Goal: Find specific page/section: Locate a particular part of the current website

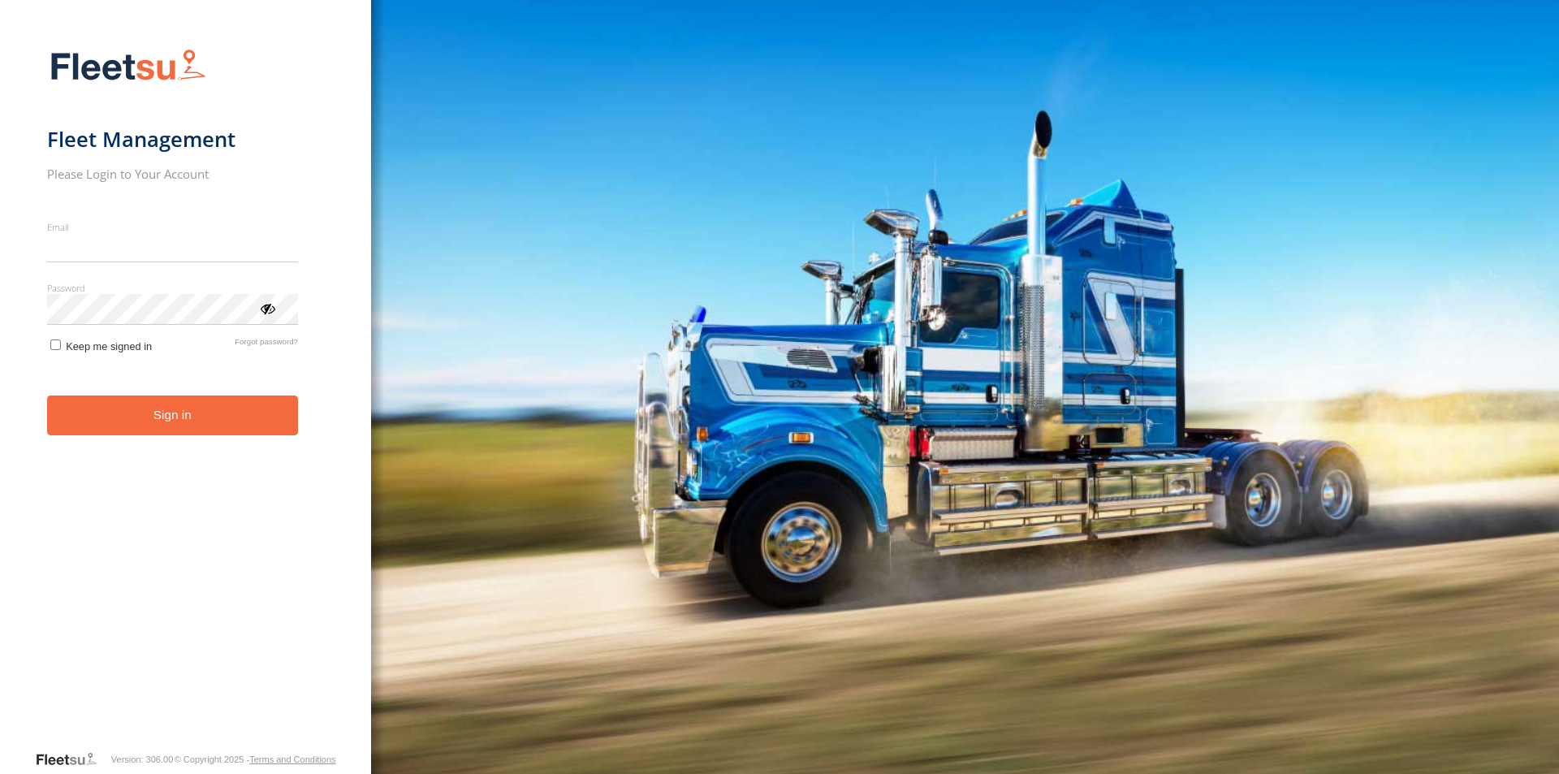
type input "**********"
click at [117, 423] on button "Sign in" at bounding box center [172, 415] width 251 height 40
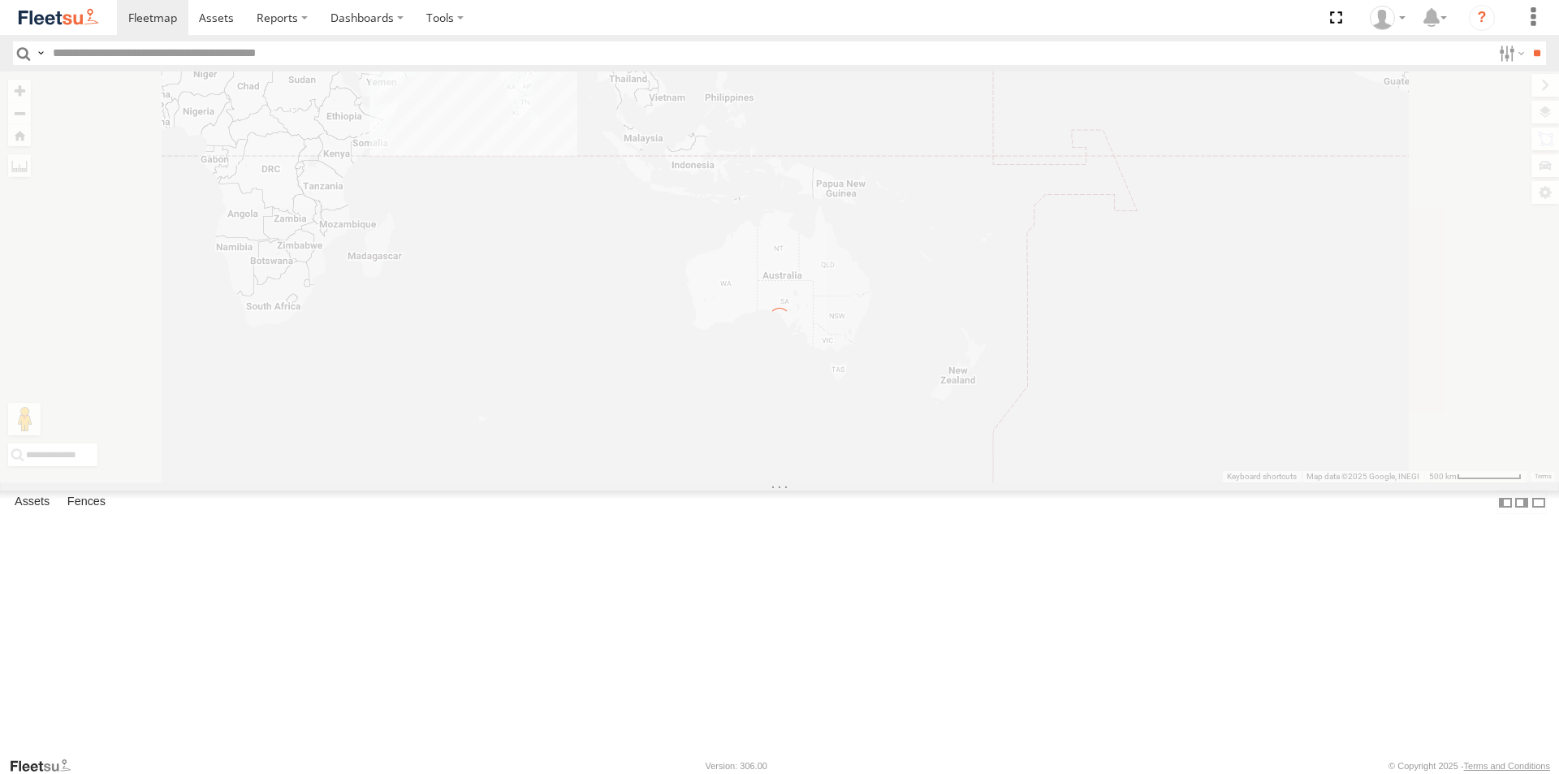
click at [74, 50] on input "text" at bounding box center [768, 53] width 1445 height 24
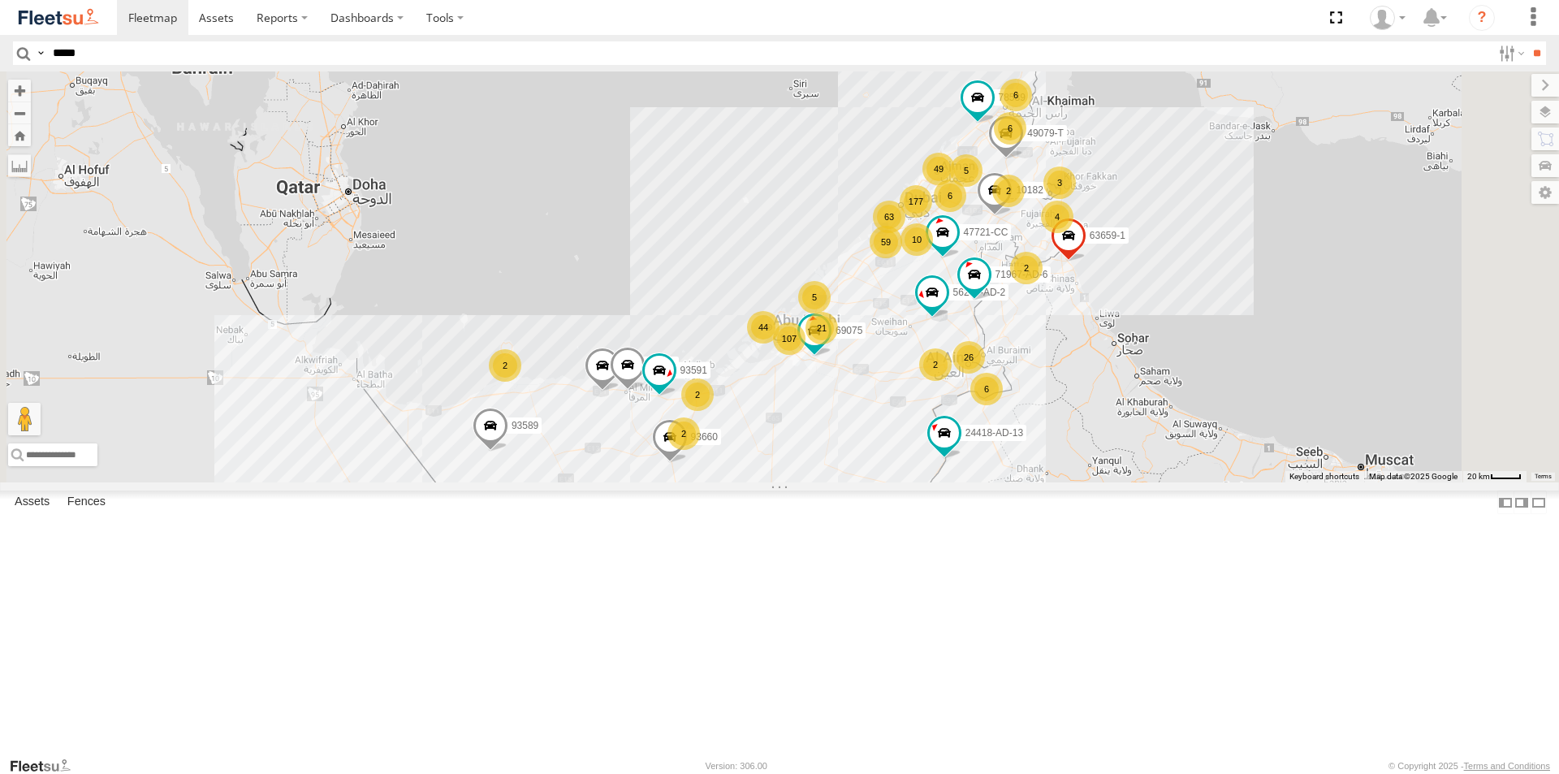
type input "*****"
click at [1527, 41] on input "**" at bounding box center [1536, 53] width 19 height 24
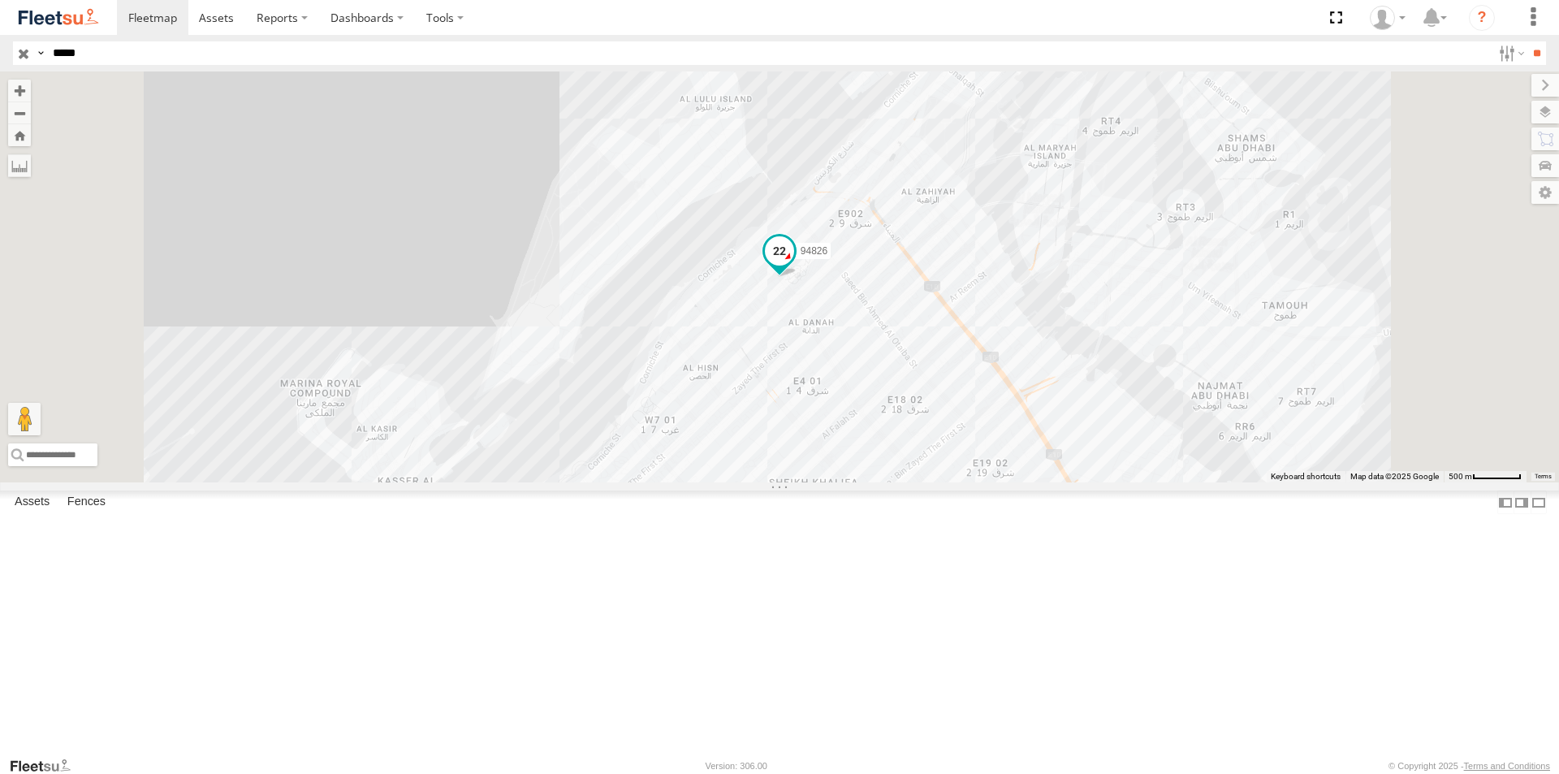
click at [794, 265] on span at bounding box center [779, 250] width 29 height 29
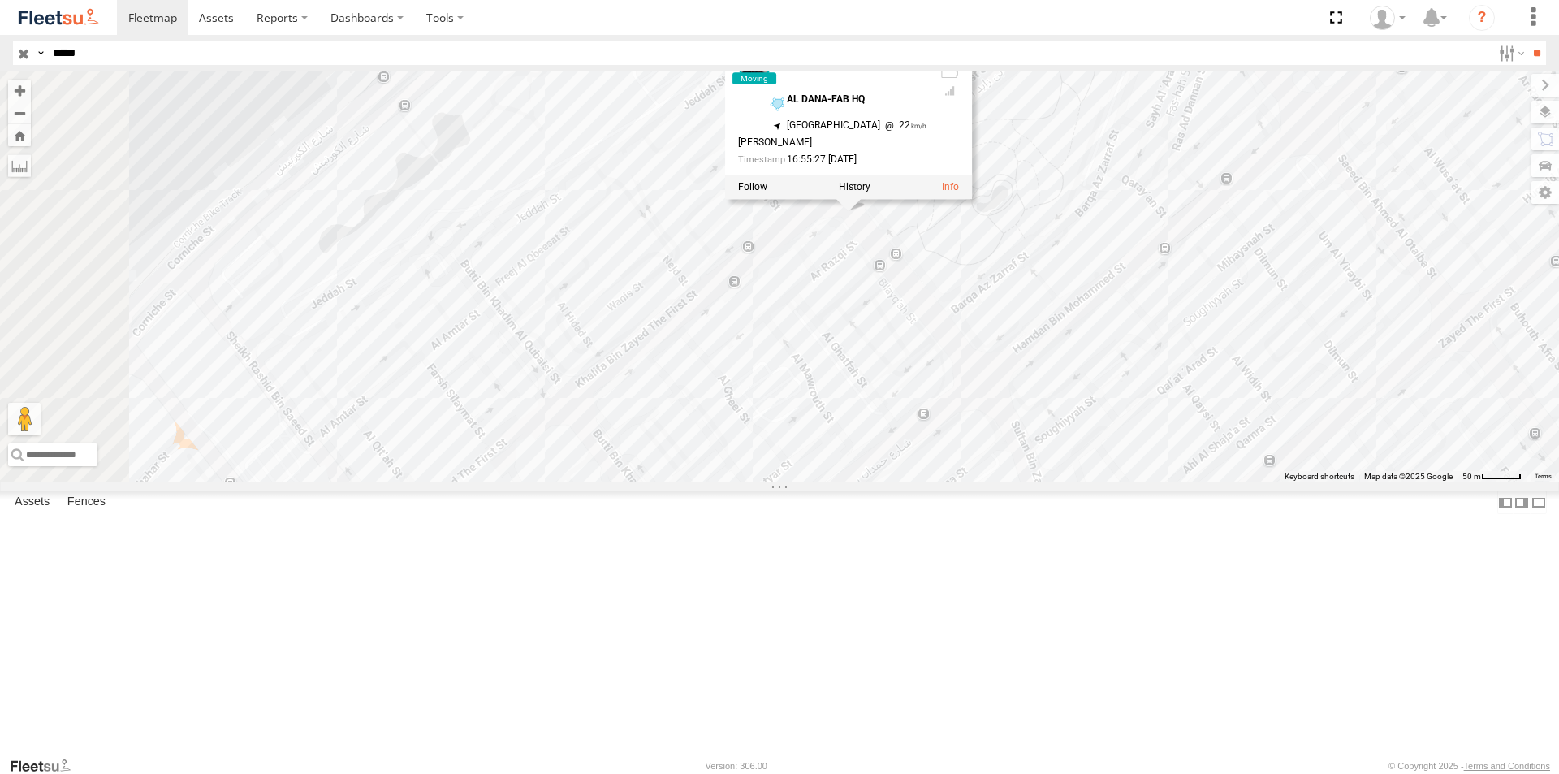
drag, startPoint x: 837, startPoint y: 484, endPoint x: 911, endPoint y: 455, distance: 79.4
click at [911, 455] on div "94826 94826 AUH-OAR-BIKE AL DANA-FAB HQ 24.49189 , 54.36162 South East 22 [PERS…" at bounding box center [779, 276] width 1559 height 411
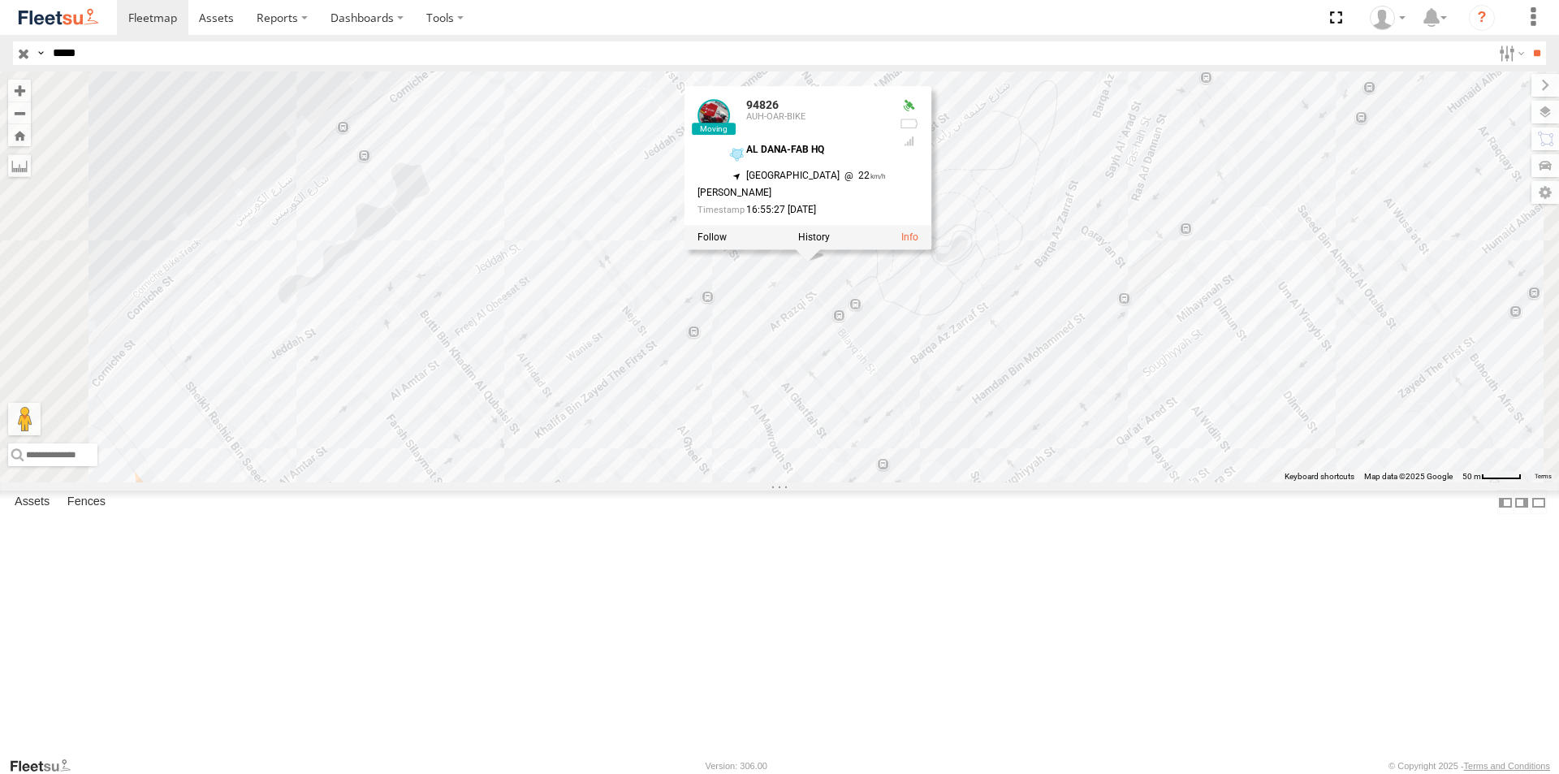
drag, startPoint x: 1016, startPoint y: 393, endPoint x: 973, endPoint y: 447, distance: 68.7
click at [973, 447] on div "94826 94826 AUH-OAR-BIKE AL DANA-FAB HQ 24.49189 , 54.36162 South East 22 [PERS…" at bounding box center [779, 276] width 1559 height 411
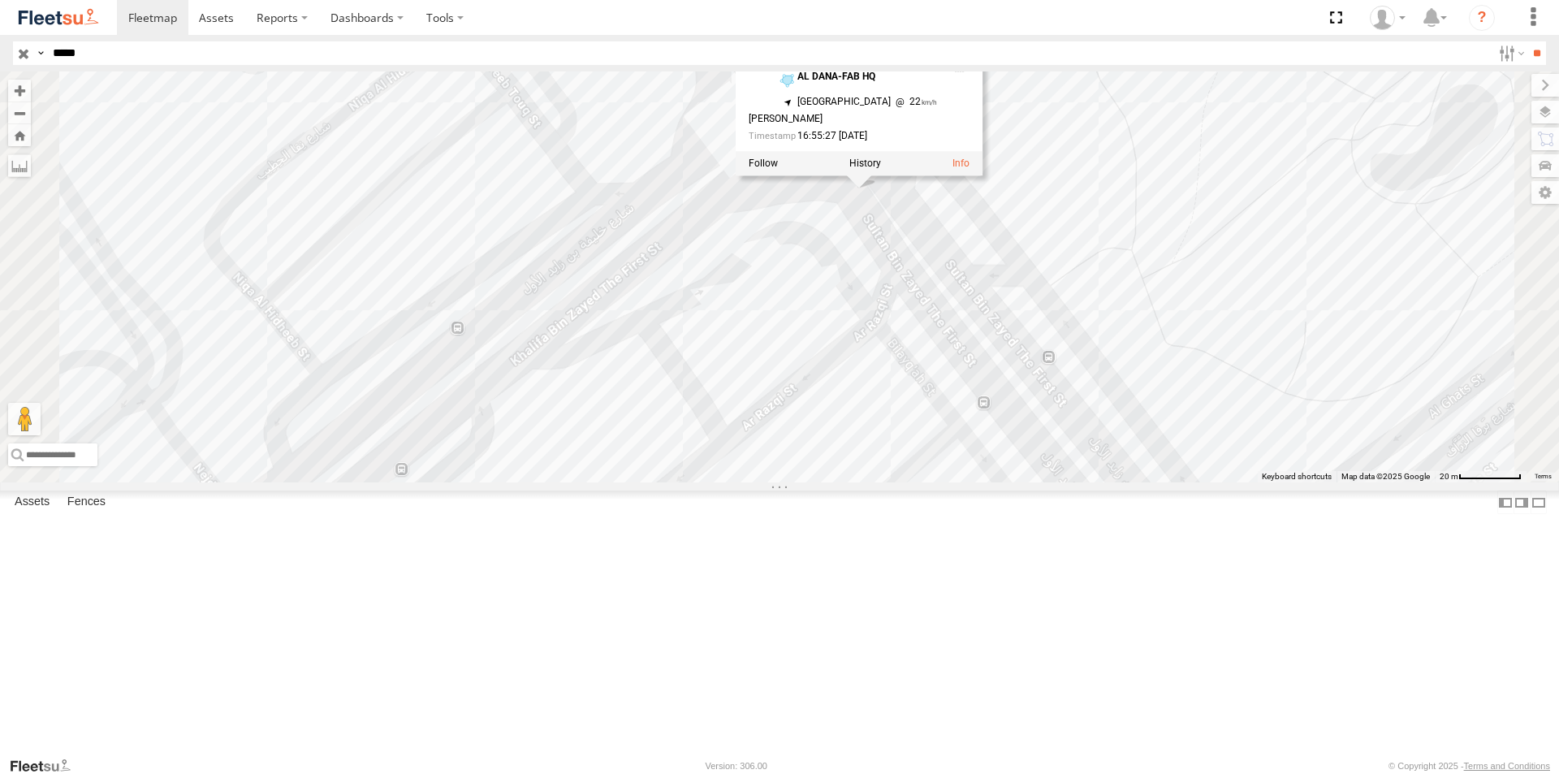
click at [0, 0] on div "AUH-OAR-BIKE" at bounding box center [0, 0] width 0 height 0
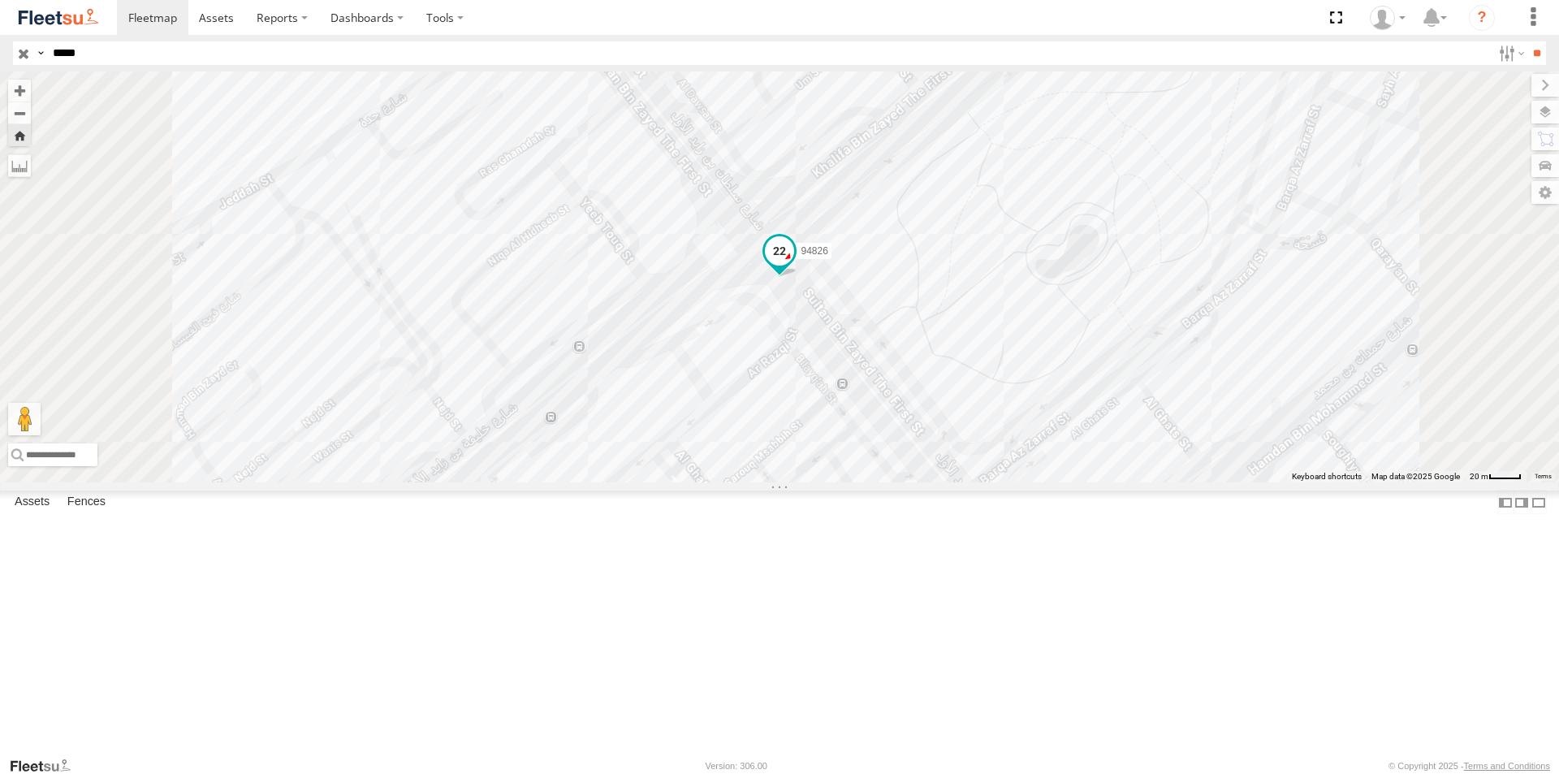
click at [794, 265] on span at bounding box center [779, 250] width 29 height 29
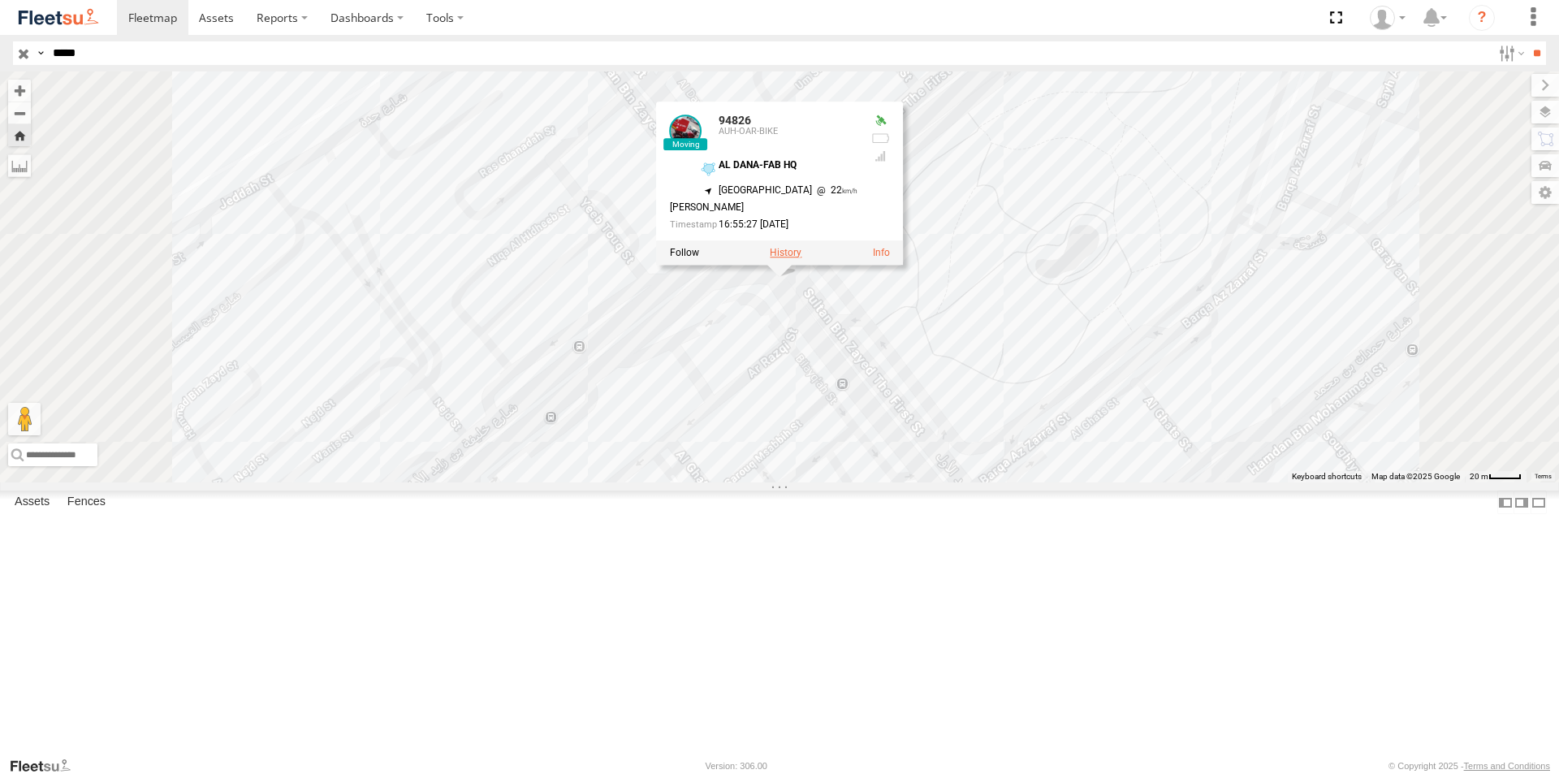
click at [801, 258] on label at bounding box center [786, 252] width 32 height 11
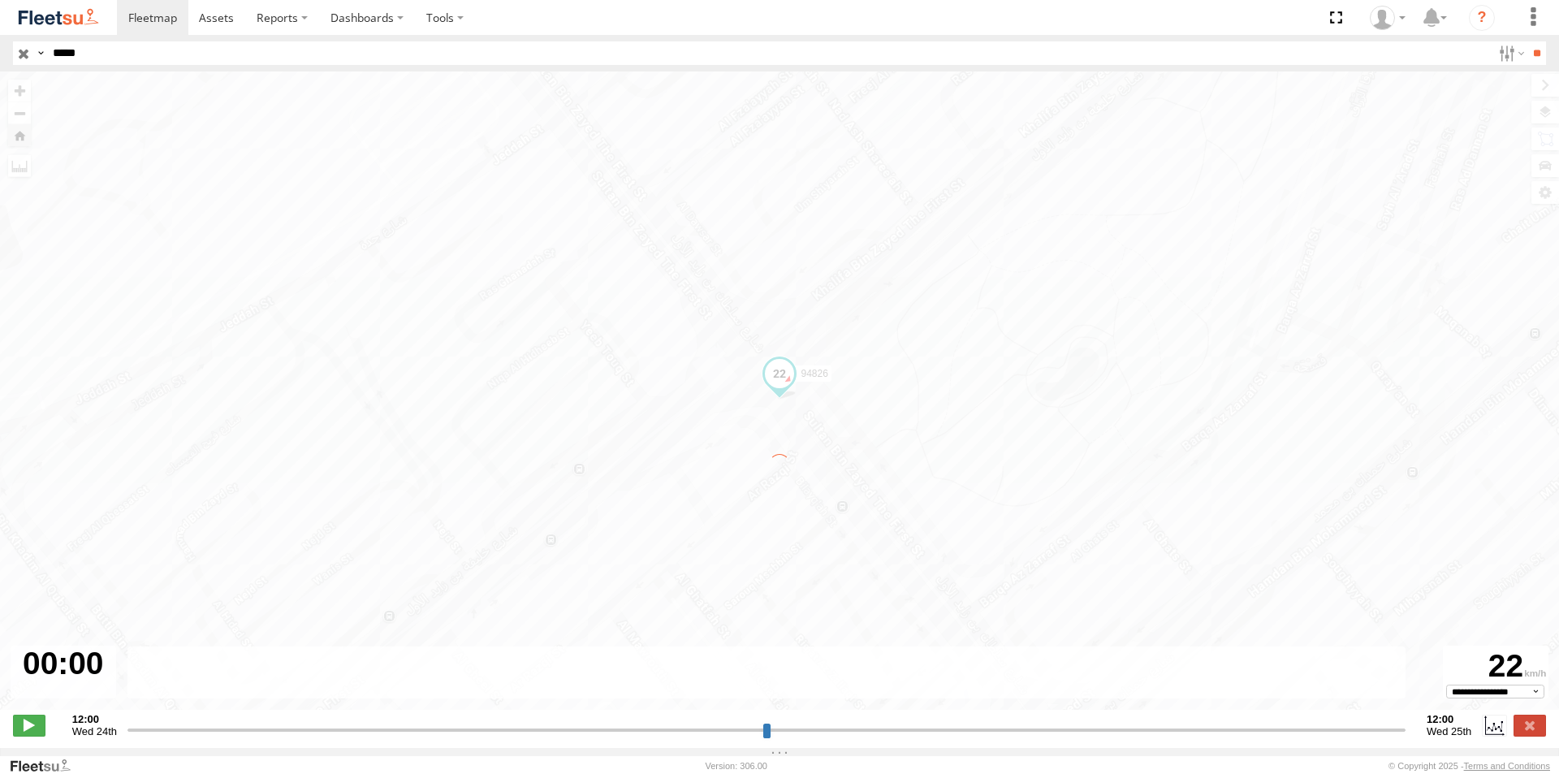
type input "**********"
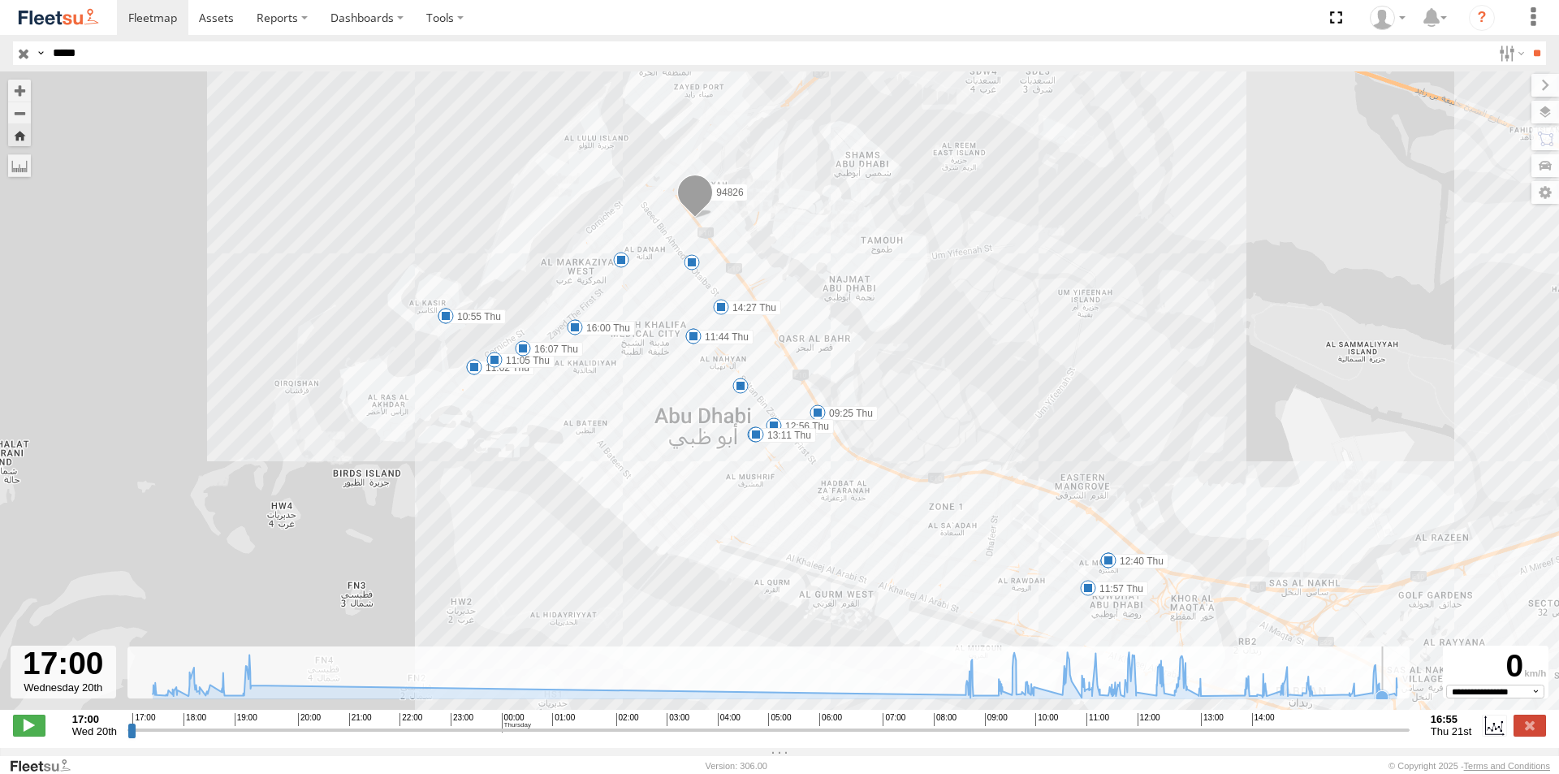
click at [1383, 707] on div "← Move left → Move right ↑ Move up ↓ Move down + Zoom in - Zoom out Home Jump l…" at bounding box center [779, 409] width 1559 height 676
click at [1387, 702] on icon at bounding box center [1383, 695] width 13 height 13
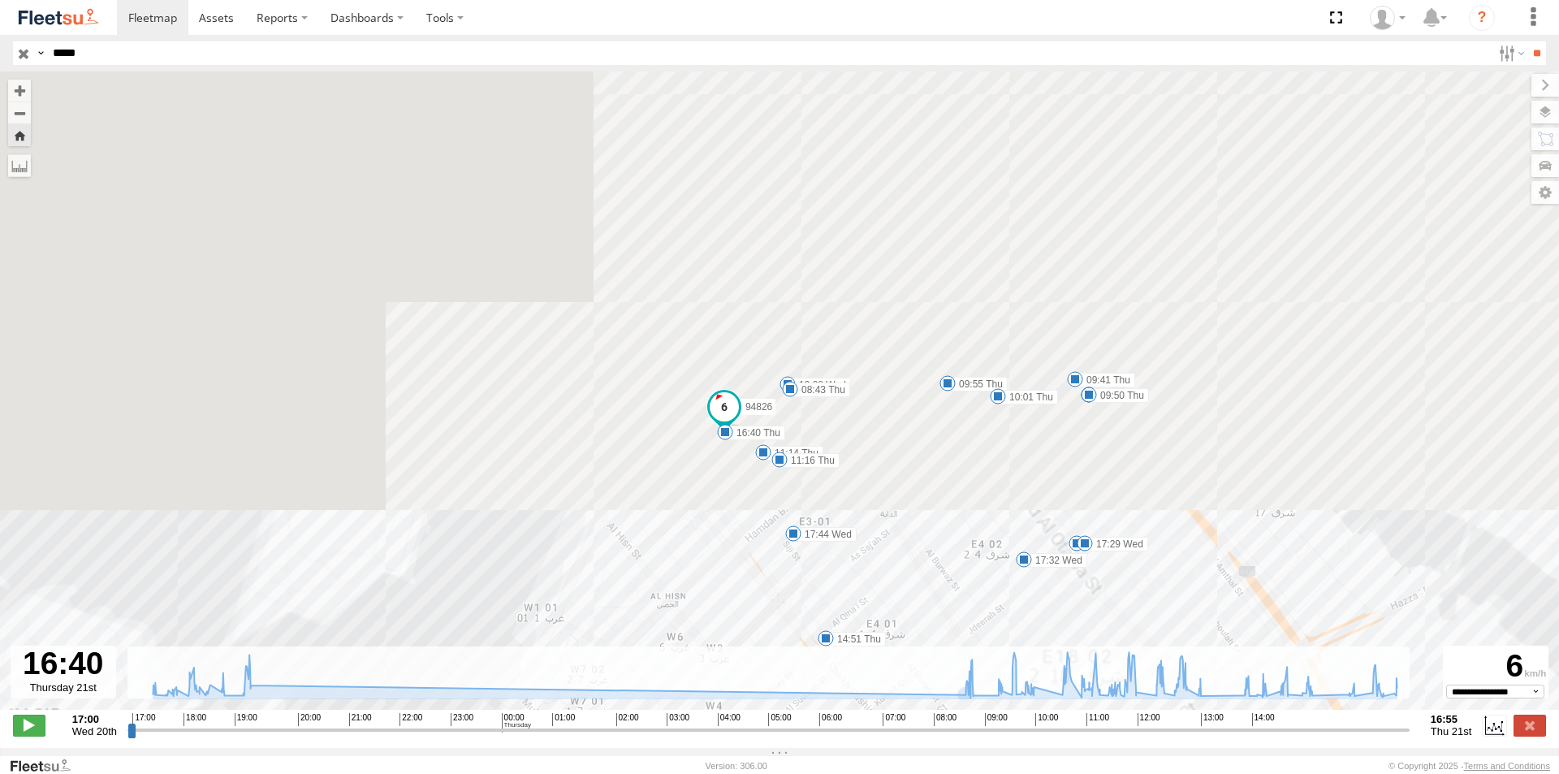
drag, startPoint x: 528, startPoint y: 230, endPoint x: 813, endPoint y: 721, distance: 567.4
click at [813, 721] on div "← Move left → Move right ↑ Move up ↓ Move down + Zoom in - Zoom out Home Jump l…" at bounding box center [779, 409] width 1559 height 676
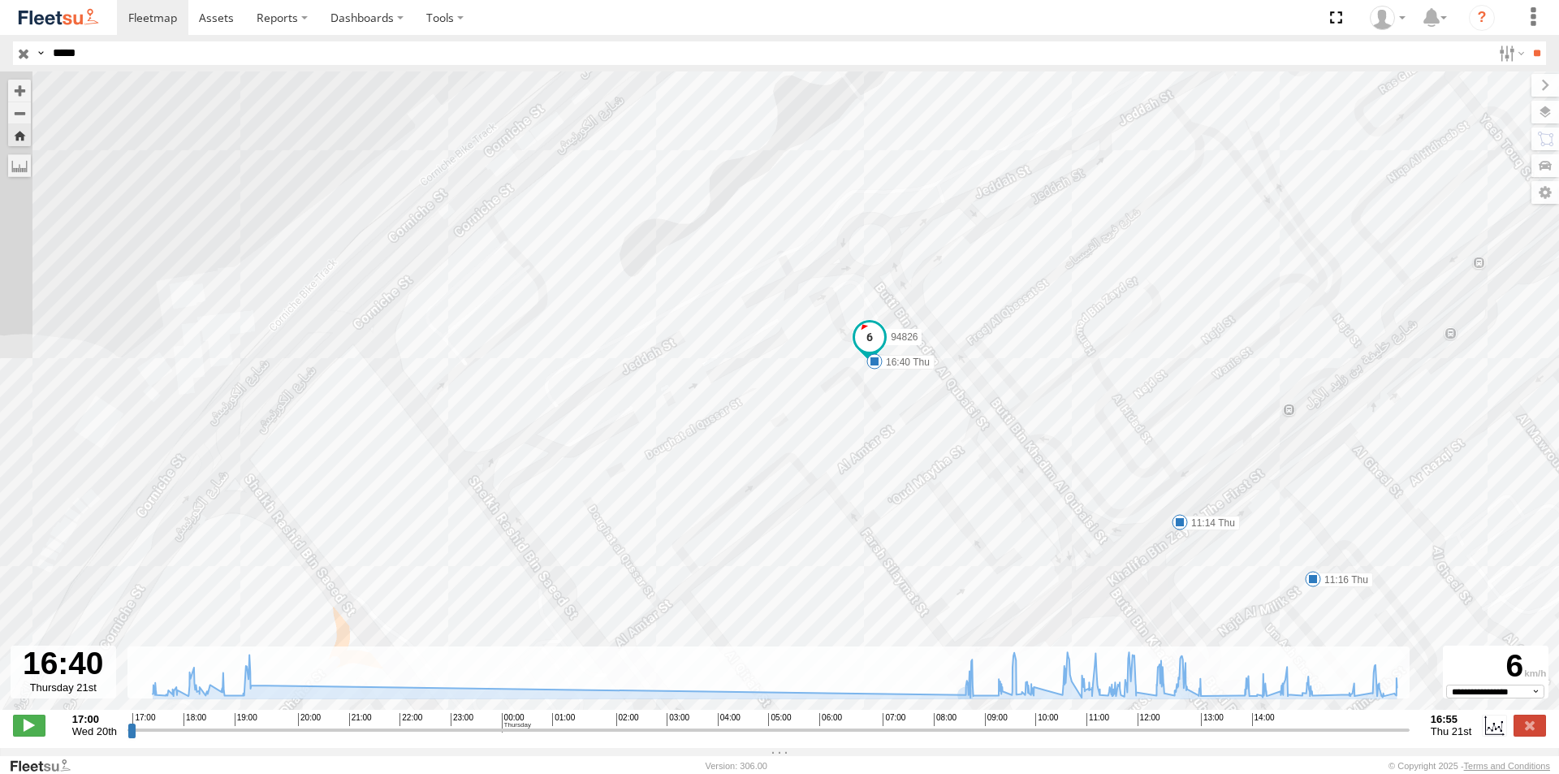
click at [870, 335] on span at bounding box center [869, 335] width 29 height 29
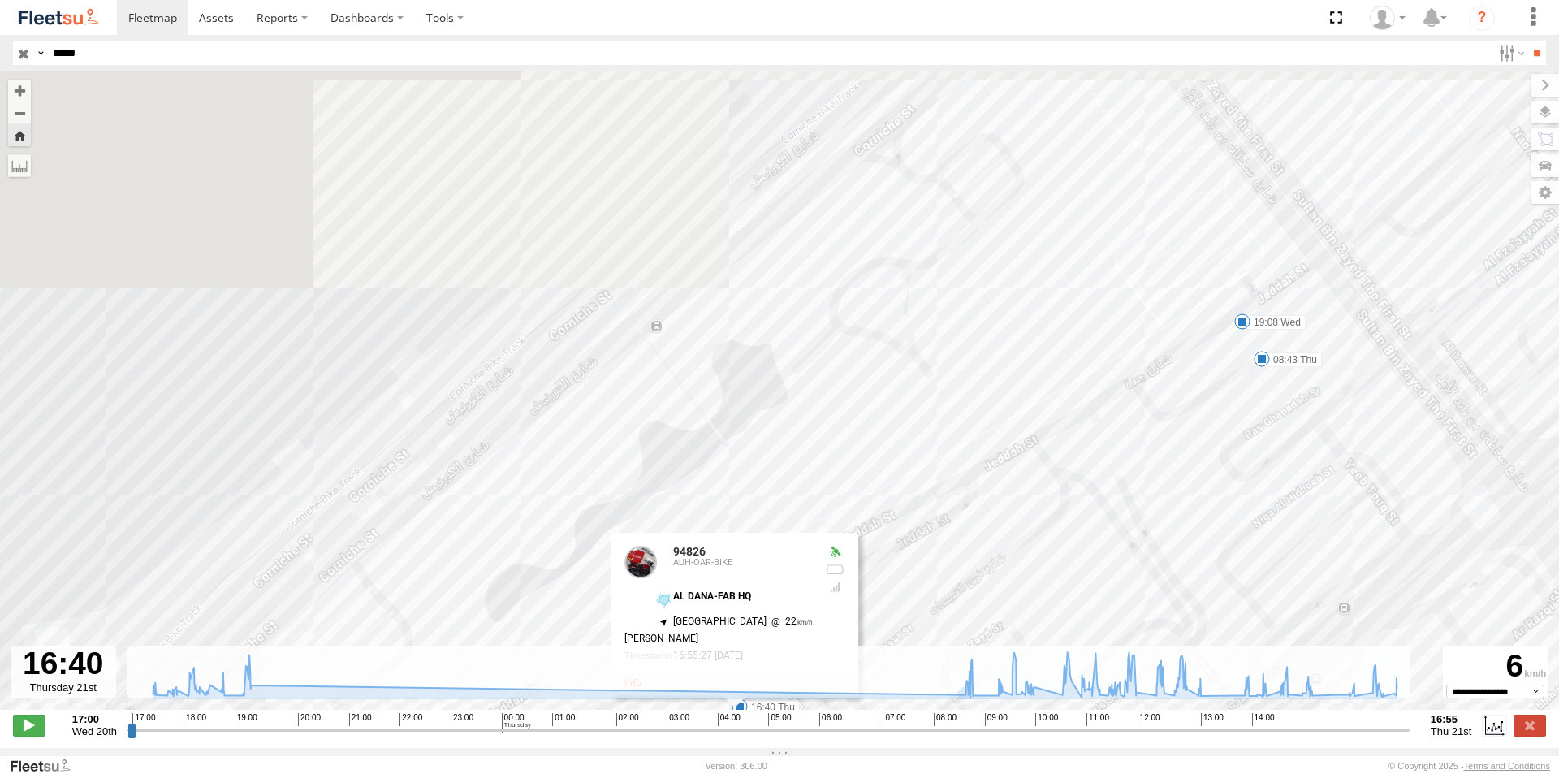
drag, startPoint x: 867, startPoint y: 442, endPoint x: 787, endPoint y: 805, distance: 371.7
click at [787, 773] on html at bounding box center [779, 387] width 1559 height 774
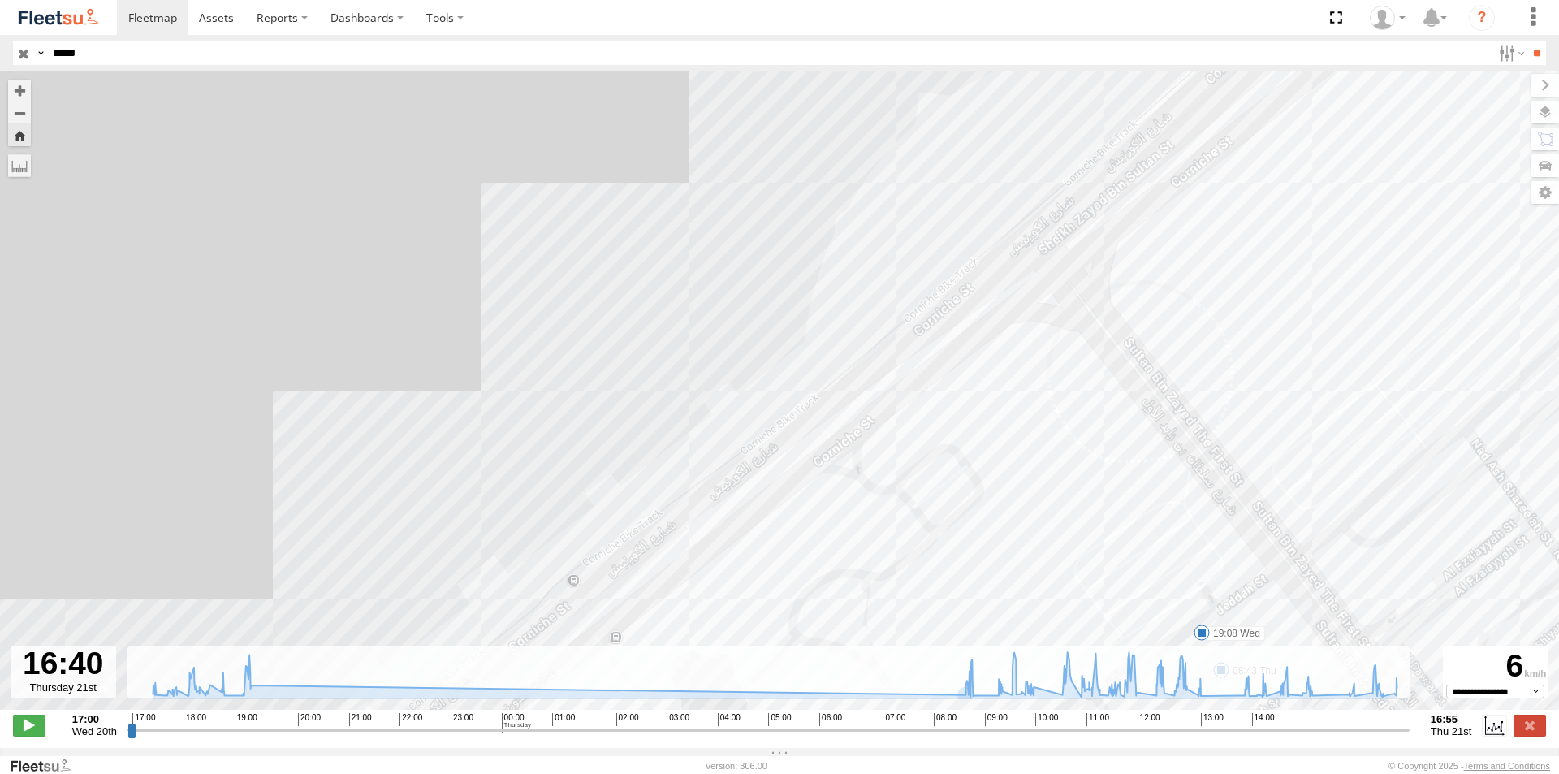
drag, startPoint x: 796, startPoint y: 329, endPoint x: 755, endPoint y: 649, distance: 323.3
click at [755, 649] on div "94826 09:25 Thu 10:44 Thu 10:55 Thu 10:59 Thu 11:02 Thu 11:05 Thu 11:40 Thu 11:…" at bounding box center [779, 398] width 1559 height 655
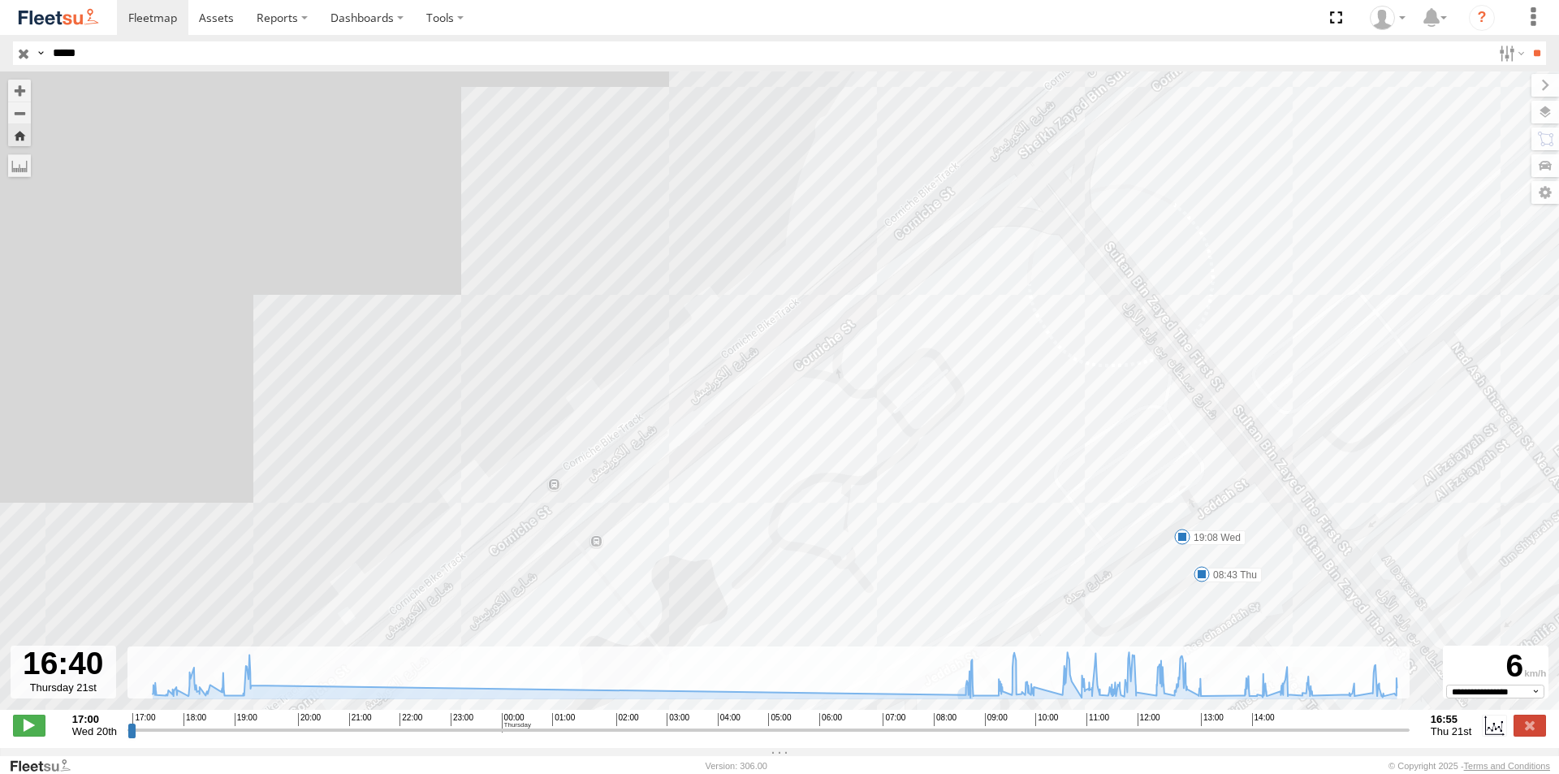
drag, startPoint x: 896, startPoint y: 376, endPoint x: 877, endPoint y: 296, distance: 82.7
click at [877, 296] on div "94826 09:25 Thu 10:44 Thu 10:55 Thu 10:59 Thu 11:02 Thu 11:05 Thu 11:40 Thu 11:…" at bounding box center [779, 398] width 1559 height 655
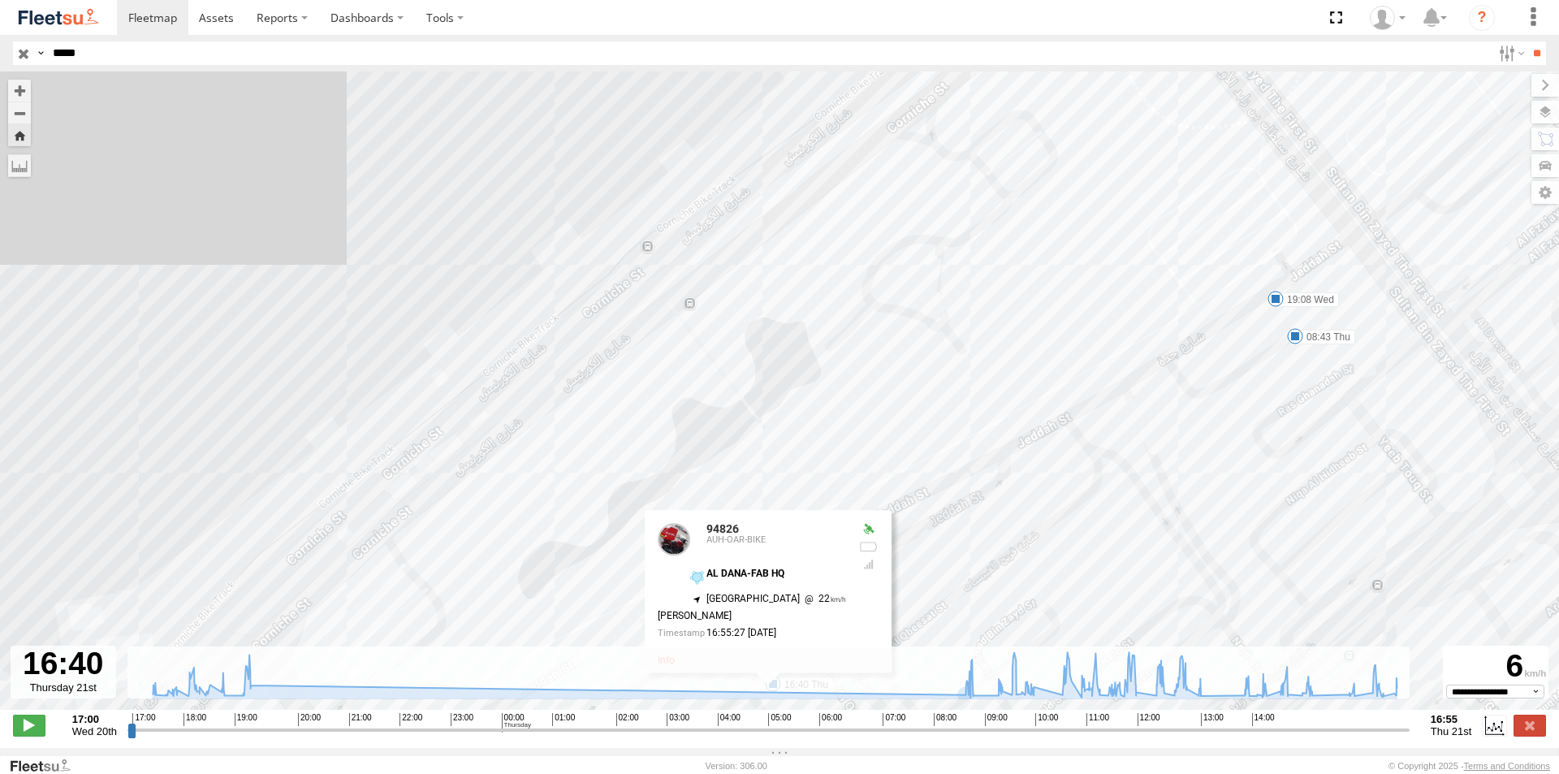
drag, startPoint x: 836, startPoint y: 425, endPoint x: 930, endPoint y: 173, distance: 268.4
click at [930, 173] on div "94826 09:25 Thu 10:44 Thu 10:55 Thu 10:59 Thu 11:02 Thu 11:05 Thu 11:40 Thu 11:…" at bounding box center [779, 398] width 1559 height 655
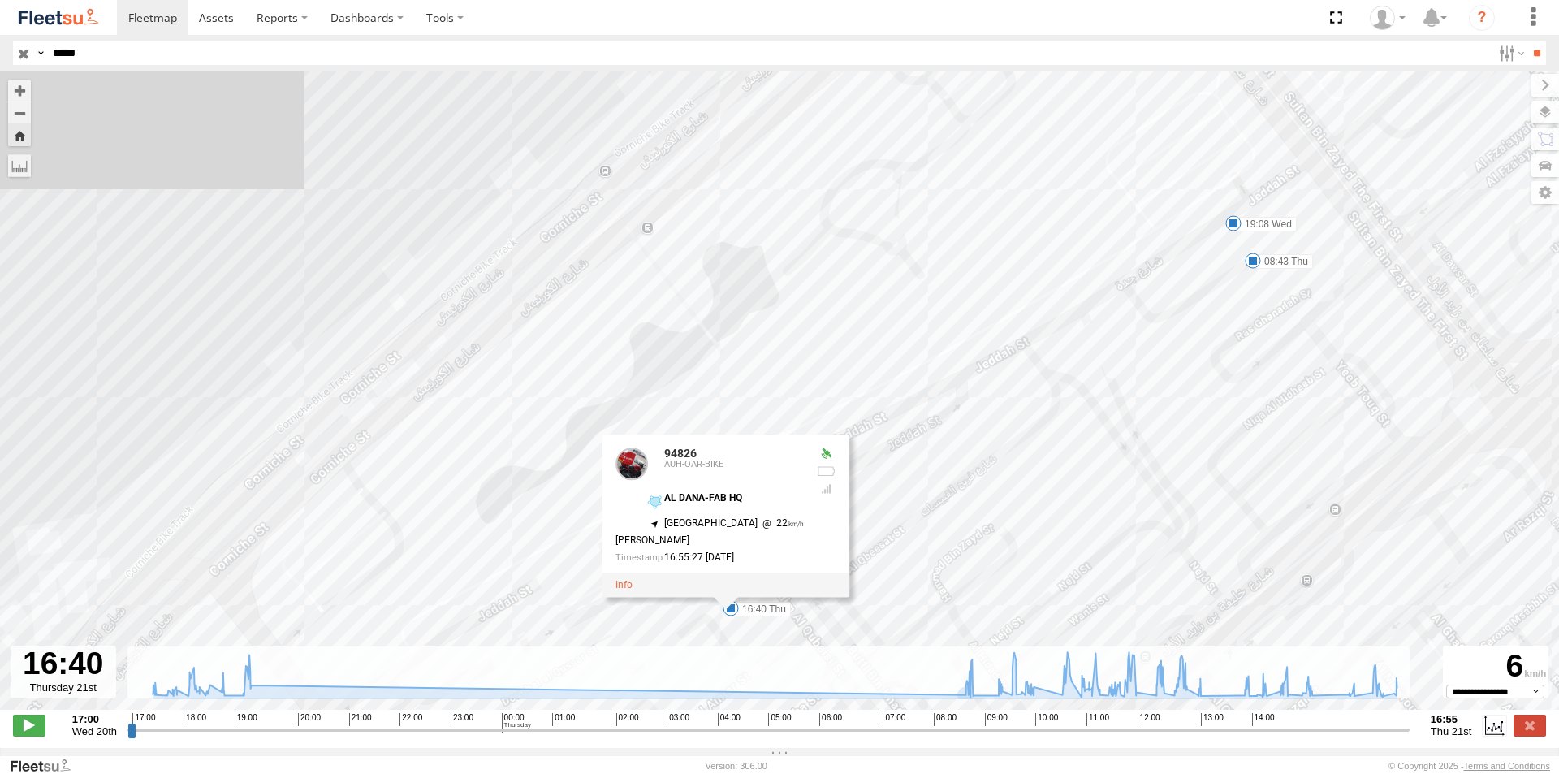
drag, startPoint x: 934, startPoint y: 377, endPoint x: 892, endPoint y: 299, distance: 89.3
click at [892, 299] on div "94826 09:25 Thu 10:44 Thu 10:55 Thu 10:59 Thu 11:02 Thu 11:05 Thu 11:40 Thu 11:…" at bounding box center [779, 398] width 1559 height 655
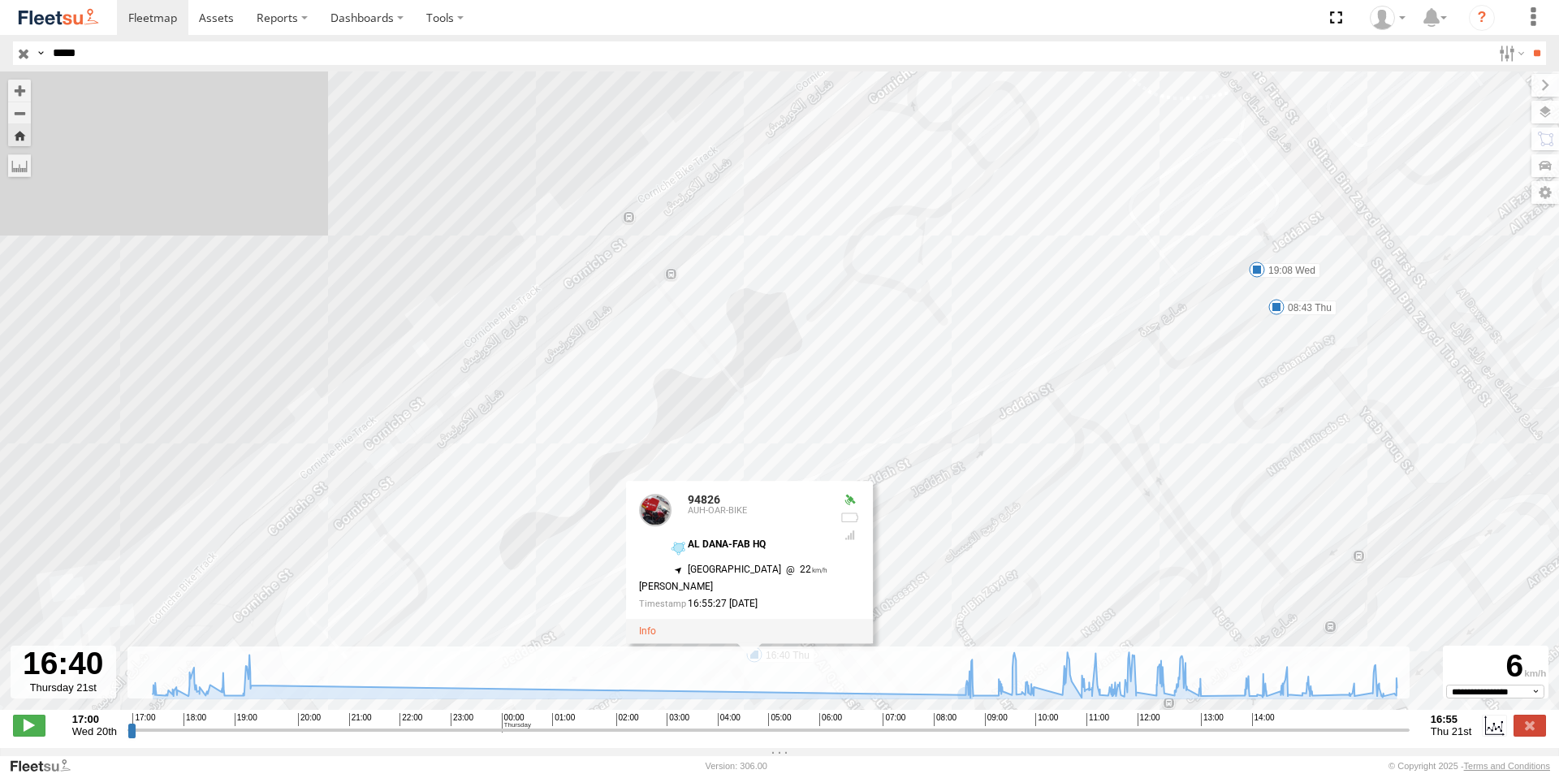
drag, startPoint x: 919, startPoint y: 330, endPoint x: 945, endPoint y: 387, distance: 62.5
click at [945, 386] on div "94826 09:25 Thu 10:44 Thu 10:55 Thu 10:59 Thu 11:02 Thu 11:05 Thu 11:40 Thu 11:…" at bounding box center [779, 398] width 1559 height 655
click at [679, 280] on div "94826 09:25 Thu 10:44 Thu 10:55 Thu 10:59 Thu 11:02 Thu 11:05 Thu 11:40 Thu 11:…" at bounding box center [779, 398] width 1559 height 655
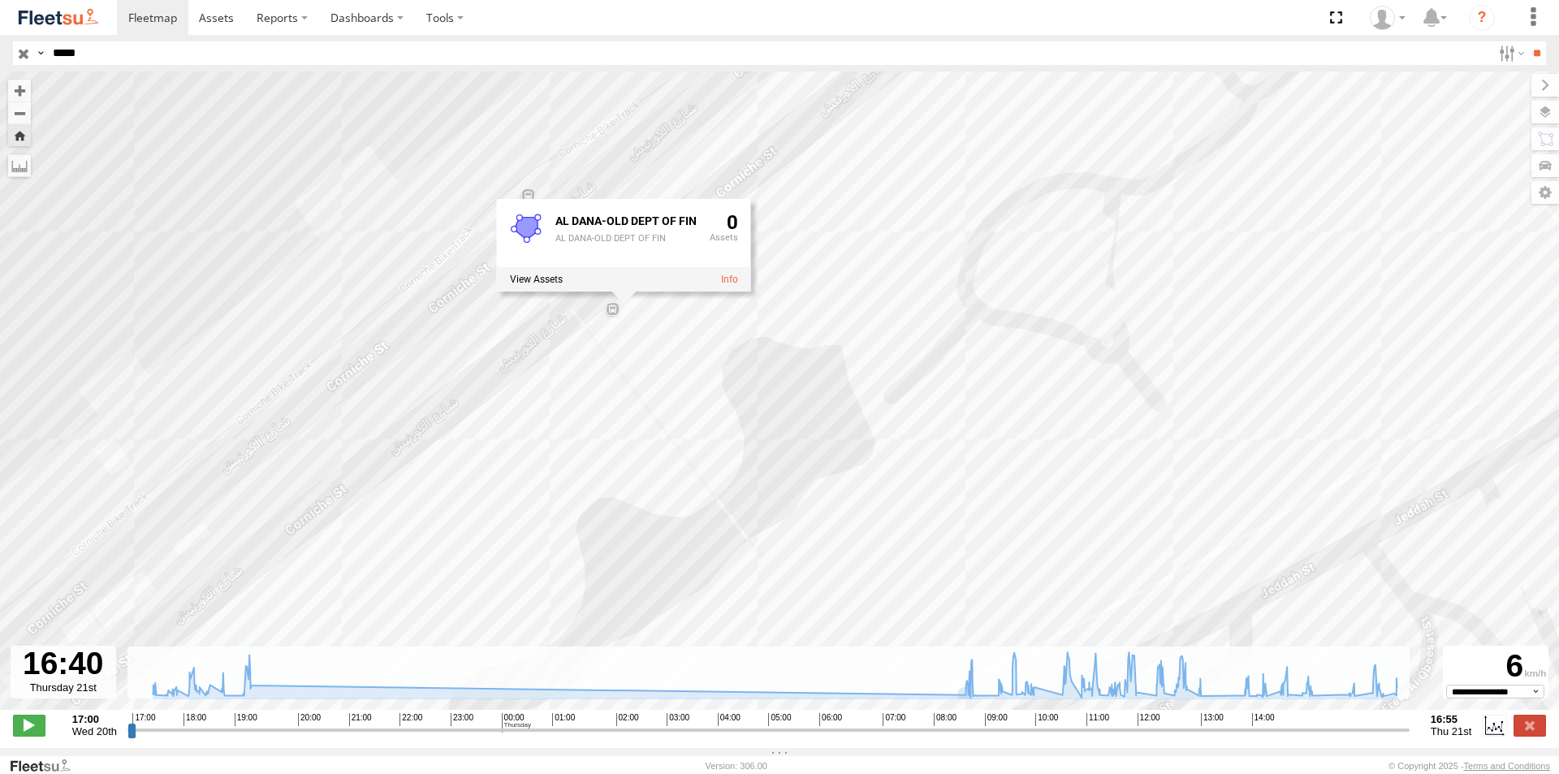
drag, startPoint x: 490, startPoint y: 279, endPoint x: 754, endPoint y: 369, distance: 279.6
click at [754, 369] on div "94826 09:25 Thu 10:44 Thu 10:55 Thu 10:59 Thu 11:02 Thu 11:05 Thu 11:40 Thu 11:…" at bounding box center [779, 398] width 1559 height 655
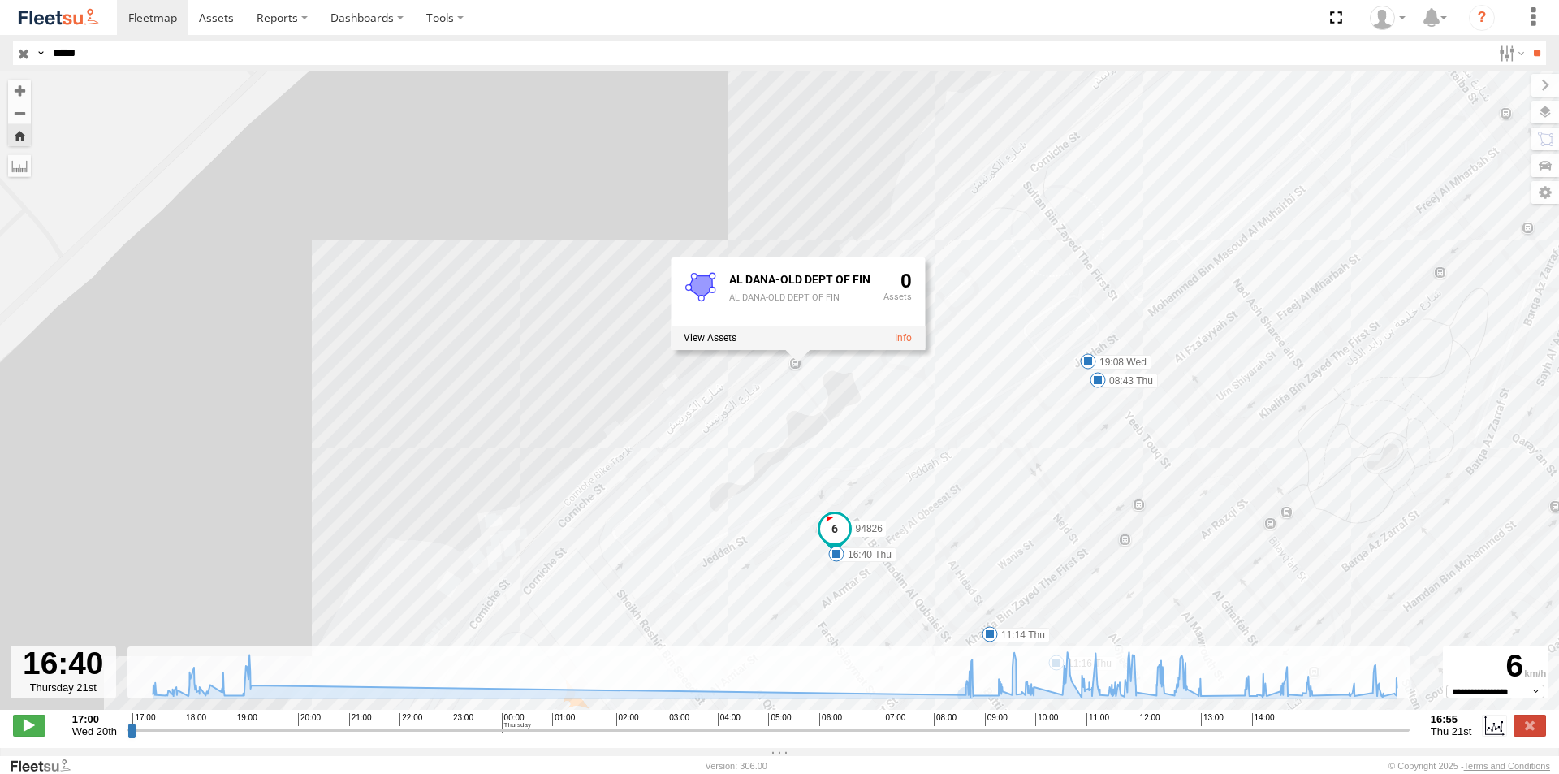
click at [942, 388] on div "94826 09:25 Thu 10:44 Thu 10:55 Thu 10:59 Thu 11:02 Thu 11:05 Thu 11:40 Thu 11:…" at bounding box center [779, 398] width 1559 height 655
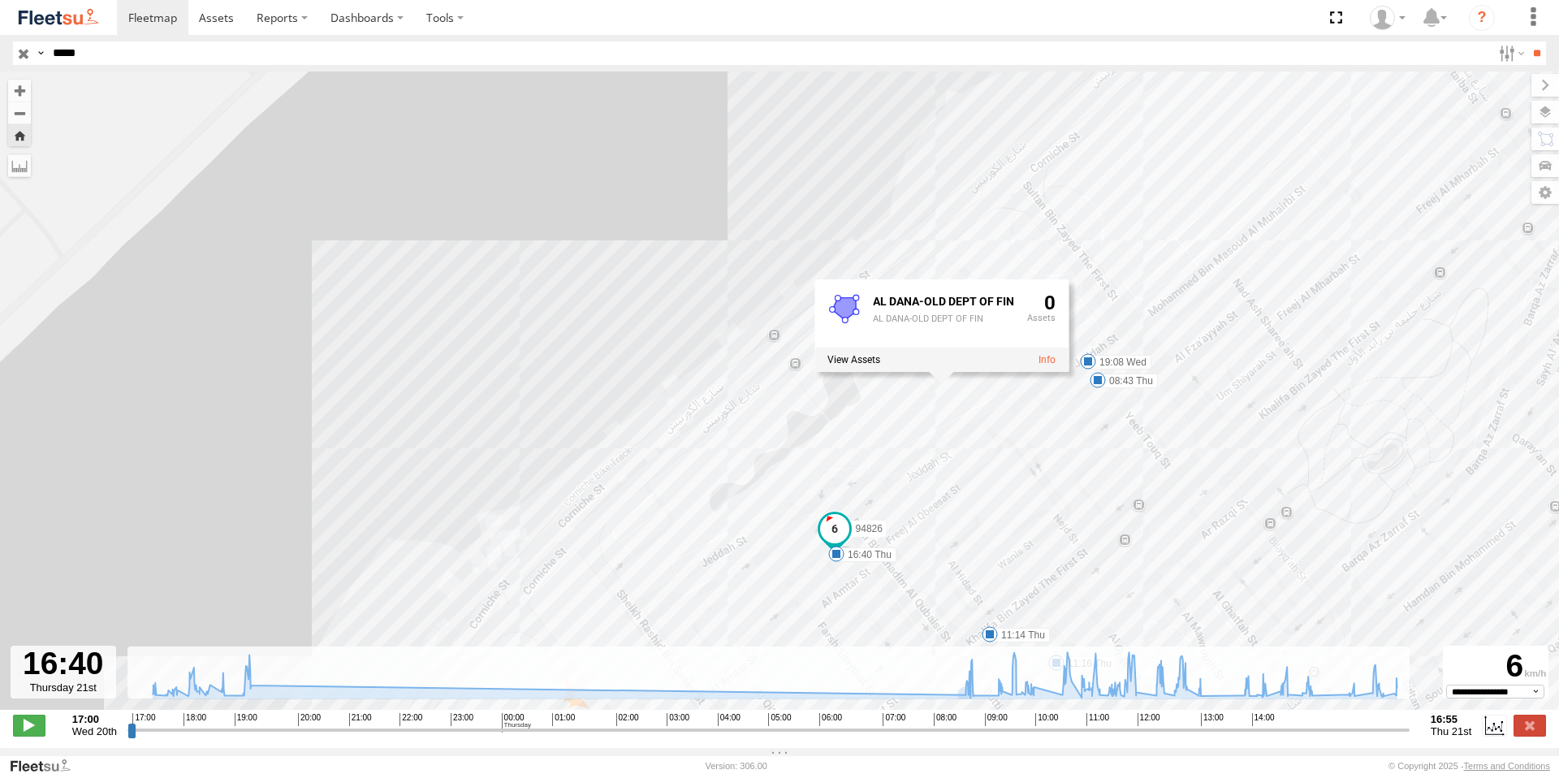
click at [764, 367] on div "94826 09:25 Thu 10:44 Thu 10:55 Thu 10:59 Thu 11:02 Thu 11:05 Thu 11:40 Thu 11:…" at bounding box center [779, 398] width 1559 height 655
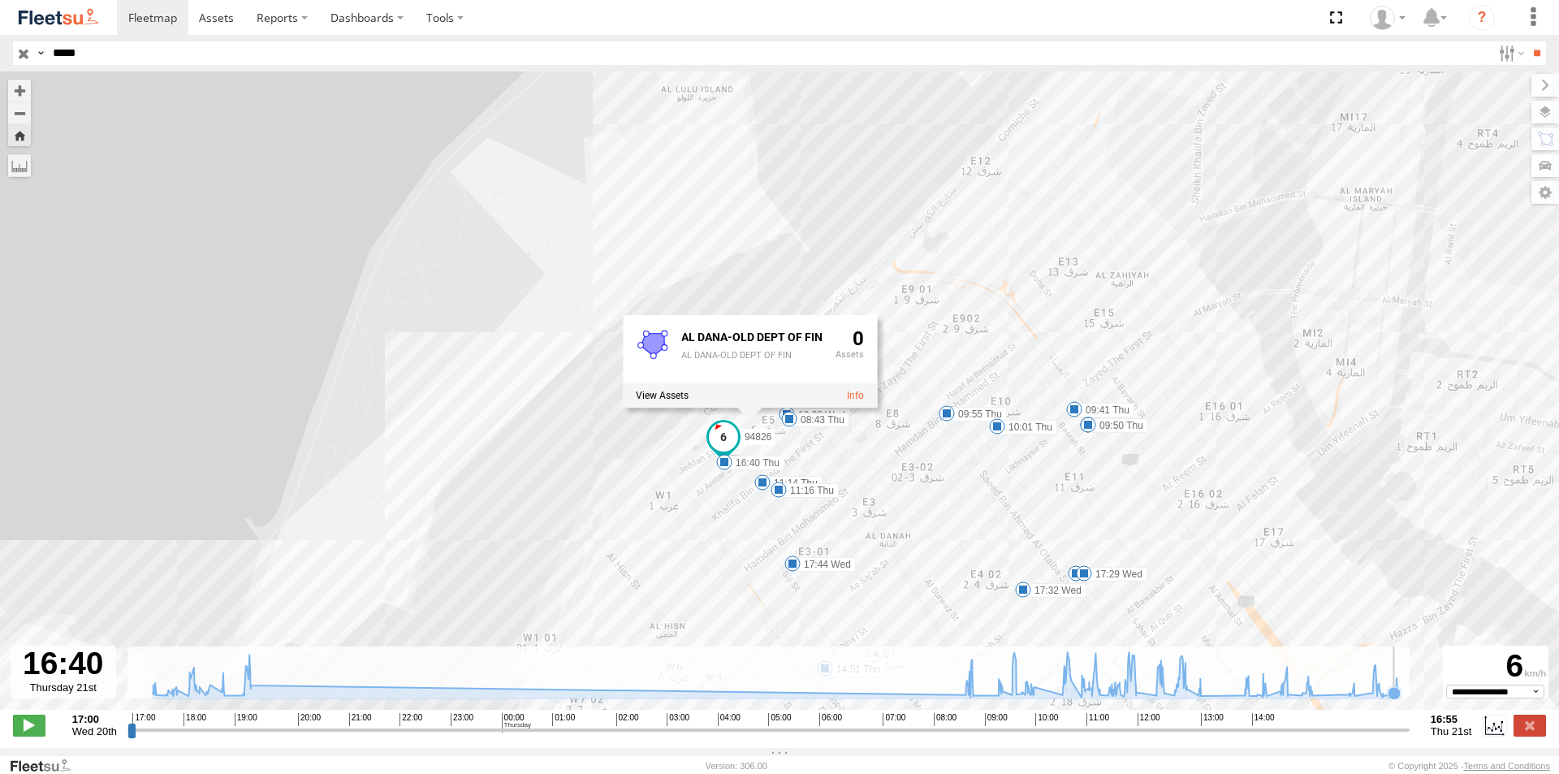
click at [1389, 700] on icon at bounding box center [1393, 693] width 13 height 13
click at [723, 437] on span at bounding box center [727, 435] width 29 height 29
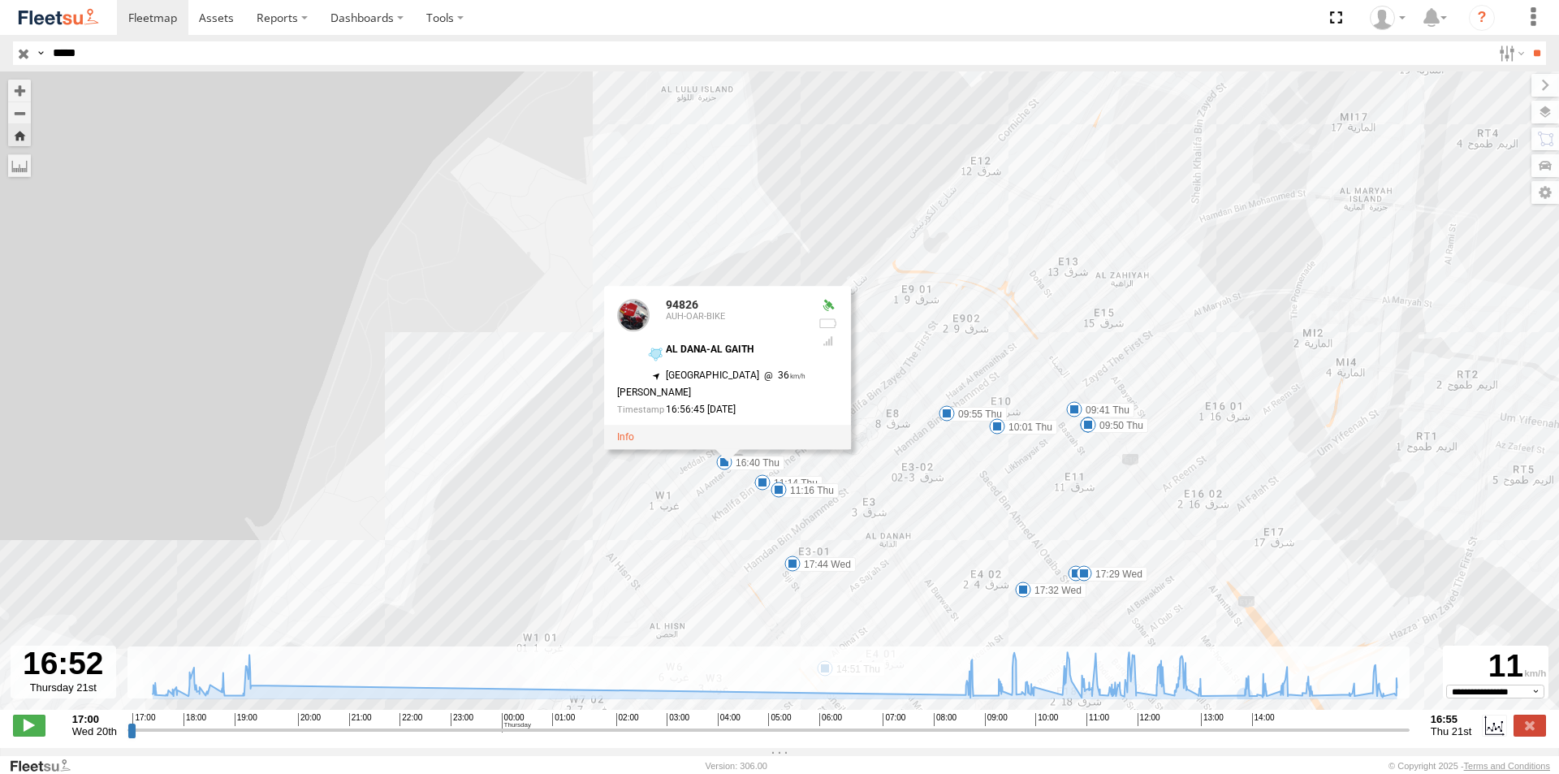
click at [937, 503] on div "94826 09:25 Thu 10:44 Thu 10:55 Thu 10:59 Thu 11:02 Thu 11:05 Thu 11:40 Thu 11:…" at bounding box center [779, 398] width 1559 height 655
